Goal: Use online tool/utility: Utilize a website feature to perform a specific function

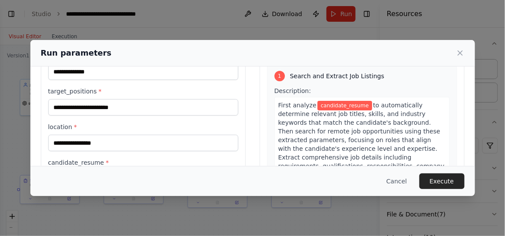
scroll to position [46, 0]
type input "**********"
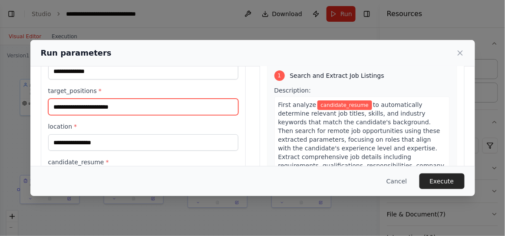
click at [122, 103] on input "target_positions *" at bounding box center [143, 107] width 190 height 16
type input "*"
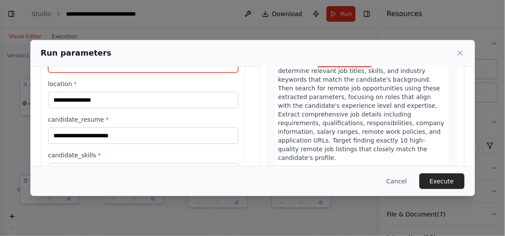
scroll to position [88, 0]
type input "********"
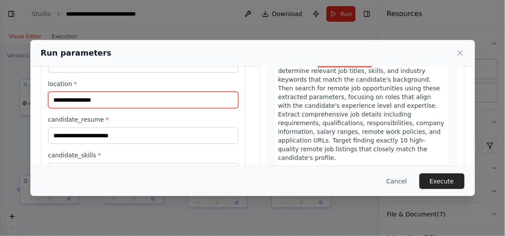
click at [102, 95] on input "location *" at bounding box center [143, 100] width 190 height 16
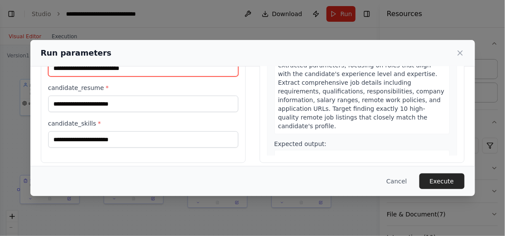
scroll to position [122, 0]
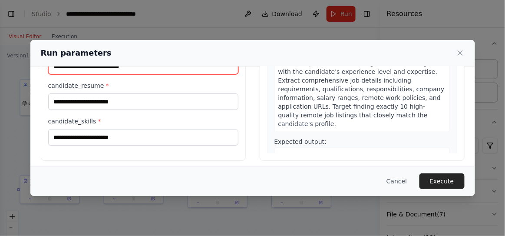
type input "**********"
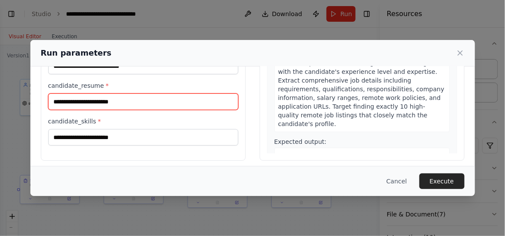
click at [142, 100] on input "candidate_resume *" at bounding box center [143, 101] width 190 height 16
click at [149, 100] on input "candidate_resume *" at bounding box center [143, 101] width 190 height 16
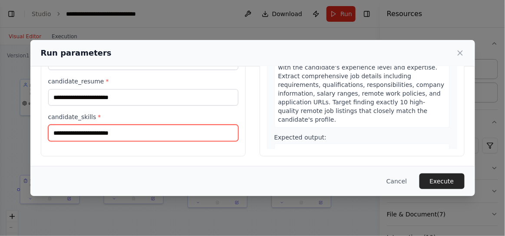
click at [134, 132] on input "candidate_skills *" at bounding box center [143, 133] width 190 height 16
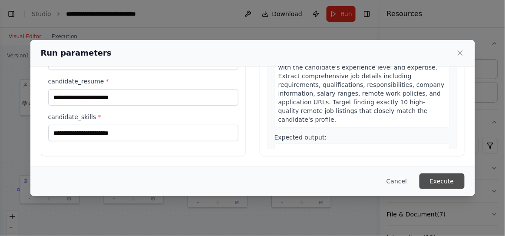
click at [449, 181] on button "Execute" at bounding box center [441, 181] width 45 height 16
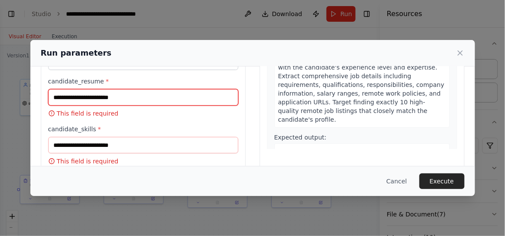
click at [143, 101] on input "candidate_resume *" at bounding box center [143, 97] width 190 height 16
paste input "**********"
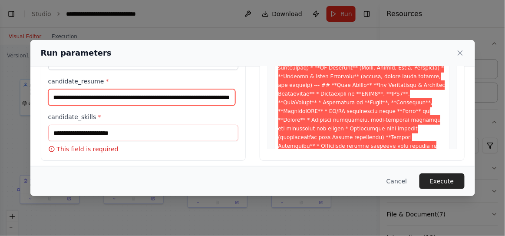
scroll to position [0, 7425]
type input "**********"
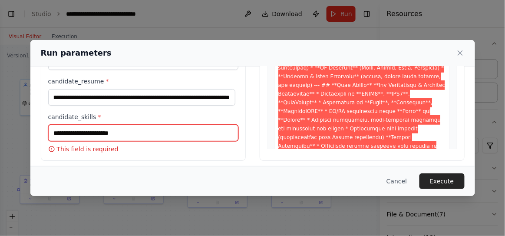
scroll to position [0, 0]
click at [136, 137] on input "candidate_skills *" at bounding box center [143, 133] width 190 height 16
paste input "**********"
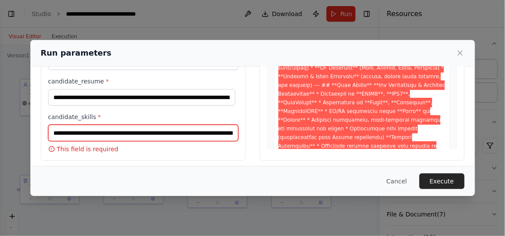
scroll to position [0, 3043]
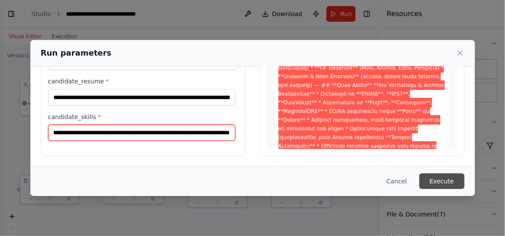
type input "**********"
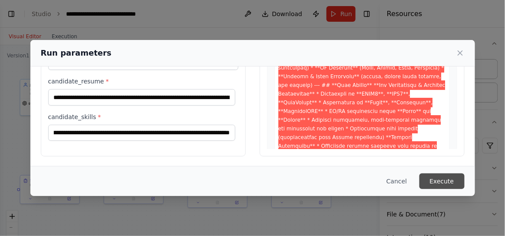
scroll to position [0, 0]
click at [457, 178] on button "Execute" at bounding box center [441, 181] width 45 height 16
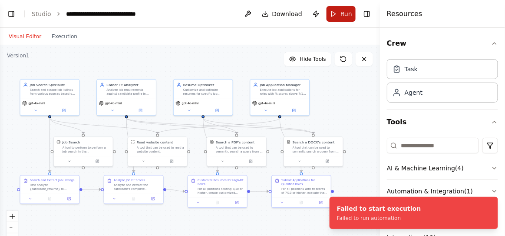
click at [340, 13] on button "Run" at bounding box center [341, 14] width 29 height 16
click at [341, 13] on span "Run" at bounding box center [346, 14] width 12 height 9
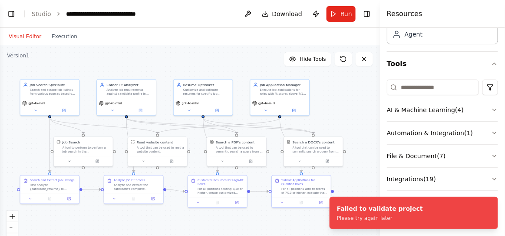
scroll to position [63, 0]
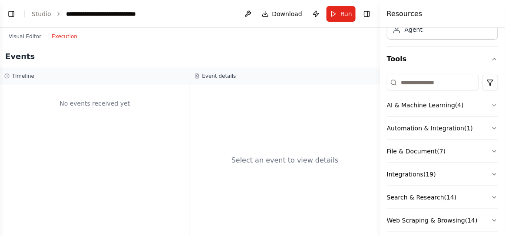
click at [51, 40] on button "Execution" at bounding box center [64, 36] width 36 height 10
click at [334, 11] on button "Run" at bounding box center [341, 14] width 29 height 16
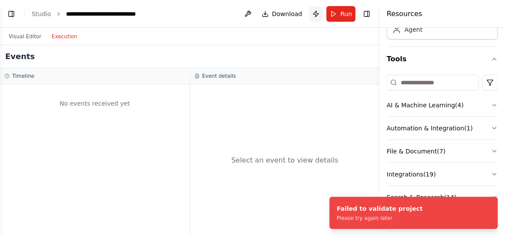
click at [318, 12] on button "Publish" at bounding box center [316, 14] width 14 height 16
click at [23, 36] on button "Visual Editor" at bounding box center [24, 36] width 43 height 10
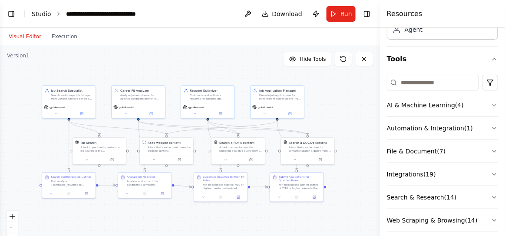
click at [33, 17] on link "Studio" at bounding box center [42, 13] width 20 height 7
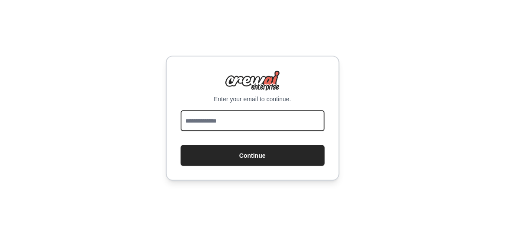
click at [234, 122] on input "email" at bounding box center [253, 120] width 144 height 21
type input "**********"
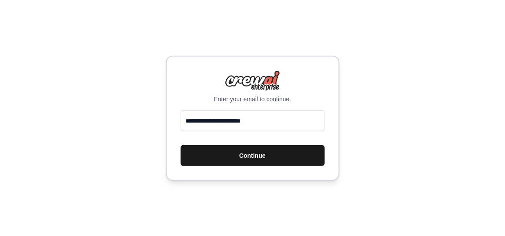
click at [230, 155] on button "Continue" at bounding box center [253, 155] width 144 height 21
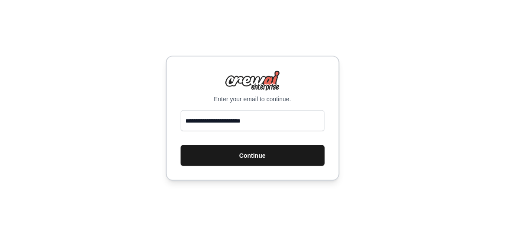
click at [230, 155] on button "Continue" at bounding box center [253, 155] width 144 height 21
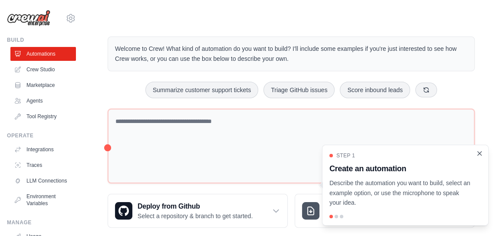
click at [481, 156] on icon "Close walkthrough" at bounding box center [480, 153] width 8 height 8
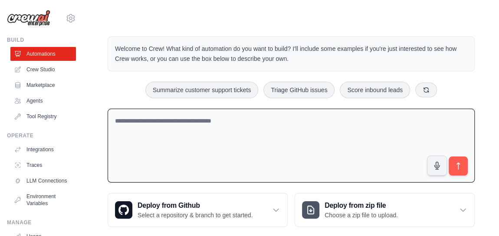
click at [405, 139] on textarea at bounding box center [291, 146] width 367 height 74
paste textarea "**********"
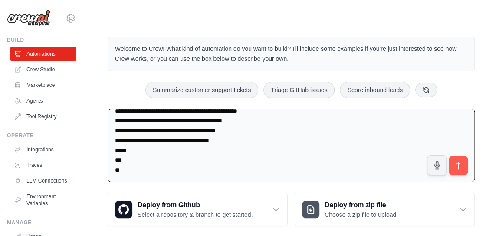
scroll to position [11, 0]
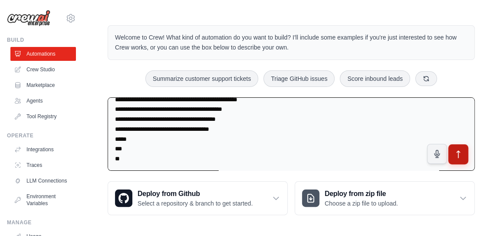
type textarea "**********"
click at [461, 152] on icon "submit" at bounding box center [458, 154] width 9 height 9
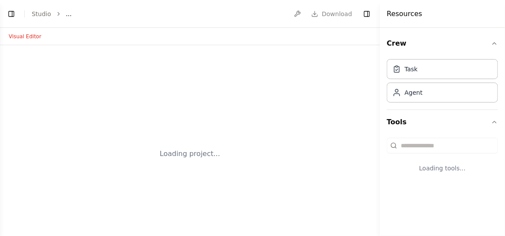
select select "****"
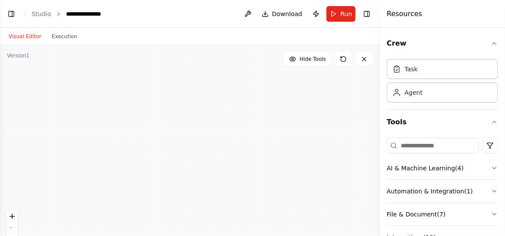
scroll to position [713, 0]
click at [10, 15] on button "Toggle Left Sidebar" at bounding box center [11, 14] width 12 height 12
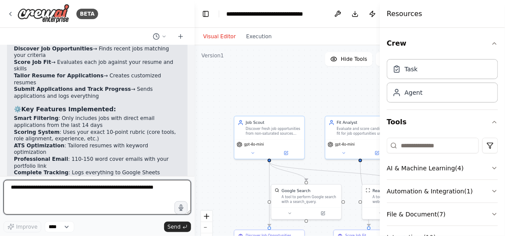
scroll to position [1679, 0]
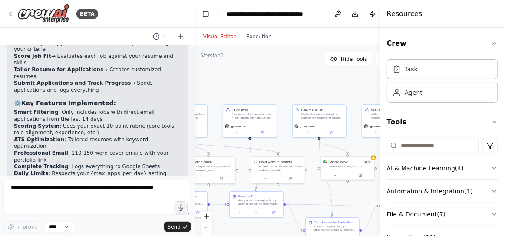
drag, startPoint x: 308, startPoint y: 96, endPoint x: 211, endPoint y: 89, distance: 96.6
click at [211, 89] on div ".deletable-edge-delete-btn { width: 20px; height: 20px; border: 0px solid #ffff…" at bounding box center [308, 153] width 227 height 217
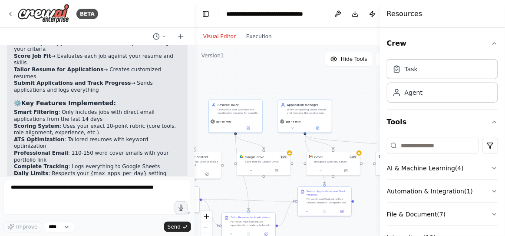
drag, startPoint x: 271, startPoint y: 94, endPoint x: 188, endPoint y: 89, distance: 83.9
click at [188, 89] on div "BETA {{item.raw_text}} URL: {{item.url}} SOURCE: {{item.source}}", "postprocess…" at bounding box center [252, 118] width 505 height 236
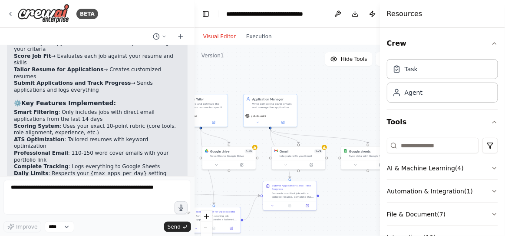
drag, startPoint x: 299, startPoint y: 88, endPoint x: 267, endPoint y: 82, distance: 33.0
click at [267, 82] on div ".deletable-edge-delete-btn { width: 20px; height: 20px; border: 0px solid #ffff…" at bounding box center [308, 153] width 227 height 217
click at [259, 149] on div ".deletable-edge-delete-btn { width: 20px; height: 20px; border: 0px solid #ffff…" at bounding box center [308, 153] width 227 height 217
click at [217, 165] on icon at bounding box center [218, 164] width 3 height 3
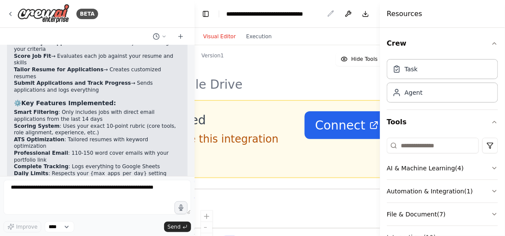
drag, startPoint x: 248, startPoint y: 139, endPoint x: 328, endPoint y: 3, distance: 157.3
click at [328, 3] on main "**********" at bounding box center [313, 118] width 237 height 236
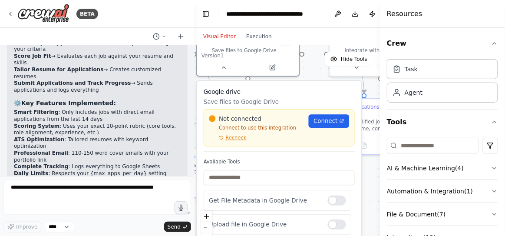
drag, startPoint x: 310, startPoint y: 79, endPoint x: 311, endPoint y: 73, distance: 6.5
click at [311, 73] on div ".deletable-edge-delete-btn { width: 20px; height: 20px; border: 0px solid #ffff…" at bounding box center [308, 153] width 227 height 217
click at [330, 120] on span "Connect" at bounding box center [325, 121] width 24 height 8
click at [331, 124] on span "Connect" at bounding box center [325, 121] width 24 height 8
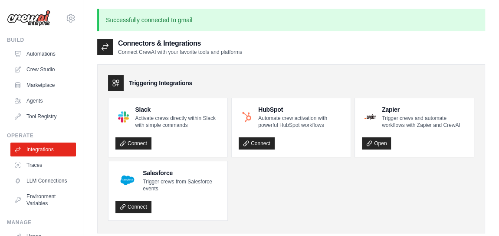
click at [344, 55] on div "Connectors & Integrations Connect CrewAI with your favorite tools and platforms" at bounding box center [291, 46] width 388 height 17
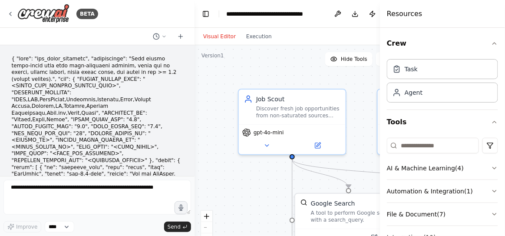
scroll to position [1679, 0]
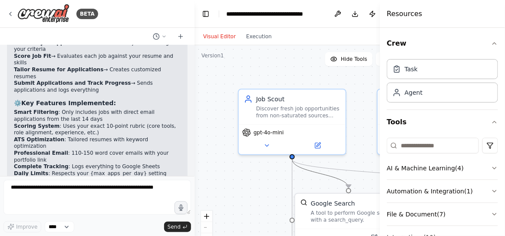
drag, startPoint x: 318, startPoint y: 175, endPoint x: 257, endPoint y: 178, distance: 61.3
click at [257, 178] on div ".deletable-edge-delete-btn { width: 20px; height: 20px; border: 0px solid #ffff…" at bounding box center [308, 153] width 227 height 217
click at [272, 181] on div ".deletable-edge-delete-btn { width: 20px; height: 20px; border: 0px solid #ffff…" at bounding box center [308, 153] width 227 height 217
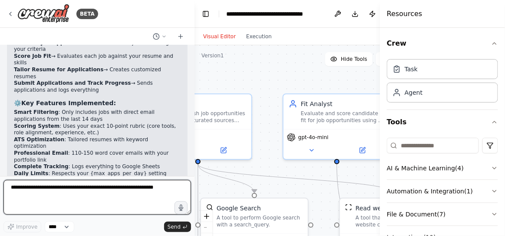
drag, startPoint x: 272, startPoint y: 181, endPoint x: 135, endPoint y: 174, distance: 137.4
click at [135, 174] on div "BETA {{item.raw_text}} URL: {{item.url}} SOURCE: {{item.source}}", "postprocess…" at bounding box center [252, 118] width 505 height 236
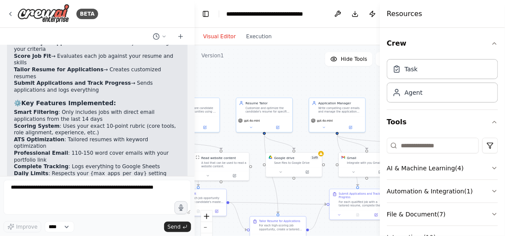
drag, startPoint x: 364, startPoint y: 142, endPoint x: 228, endPoint y: 142, distance: 135.5
click at [228, 142] on div ".deletable-edge-delete-btn { width: 20px; height: 20px; border: 0px solid #ffff…" at bounding box center [308, 153] width 227 height 217
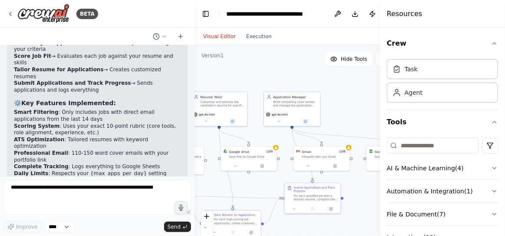
drag, startPoint x: 298, startPoint y: 142, endPoint x: 254, endPoint y: 135, distance: 44.8
click at [254, 135] on div ".deletable-edge-delete-btn { width: 20px; height: 20px; border: 0px solid #ffff…" at bounding box center [308, 153] width 227 height 217
click at [237, 168] on div at bounding box center [249, 165] width 56 height 10
click at [236, 166] on icon at bounding box center [235, 164] width 3 height 3
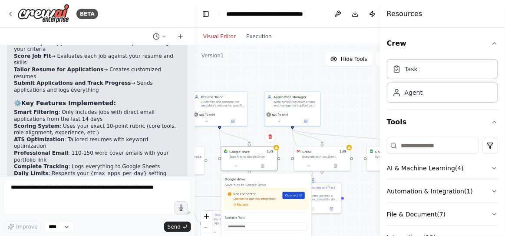
click at [292, 195] on span "Connect" at bounding box center [291, 195] width 13 height 4
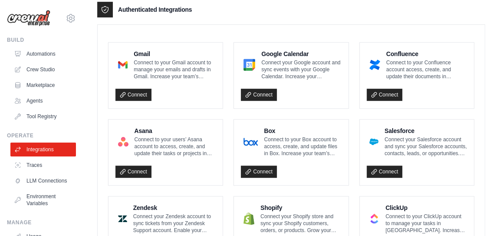
scroll to position [216, 0]
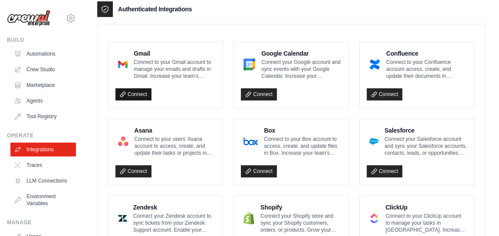
click at [143, 94] on link "Connect" at bounding box center [133, 94] width 36 height 12
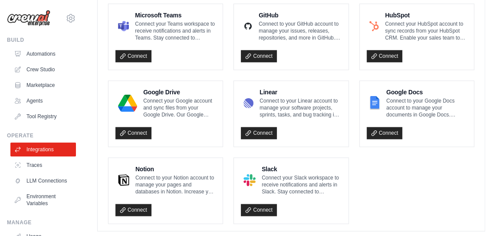
scroll to position [563, 0]
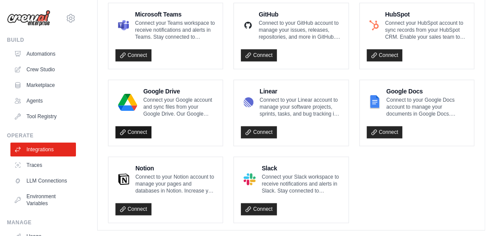
click at [132, 126] on link "Connect" at bounding box center [133, 132] width 36 height 12
click at [131, 126] on link "Connect" at bounding box center [133, 132] width 36 height 12
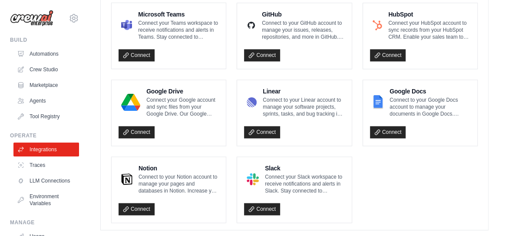
scroll to position [564, 0]
